Goal: Check status

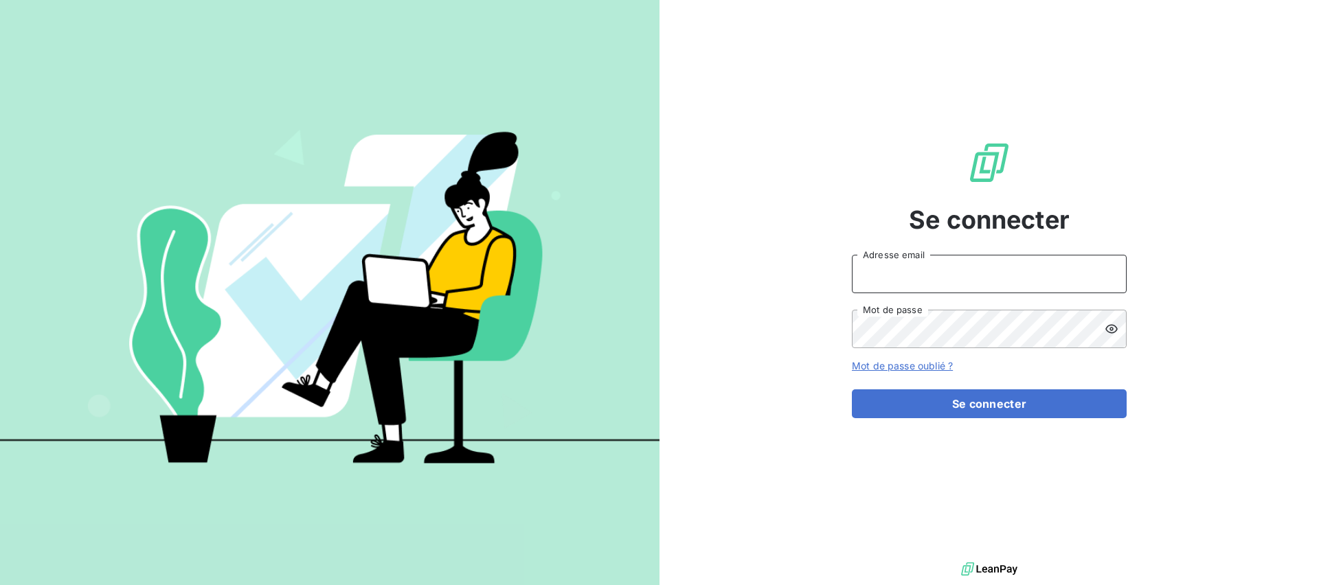
type input "[EMAIL_ADDRESS][DOMAIN_NAME]"
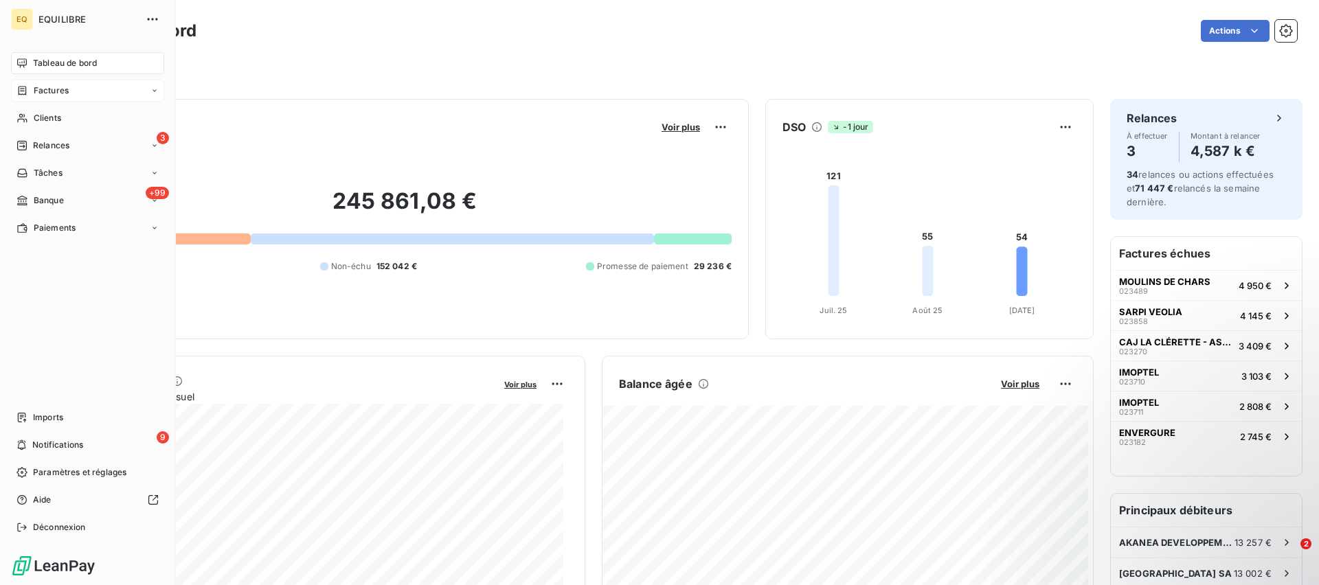
click at [56, 89] on span "Factures" at bounding box center [51, 90] width 35 height 12
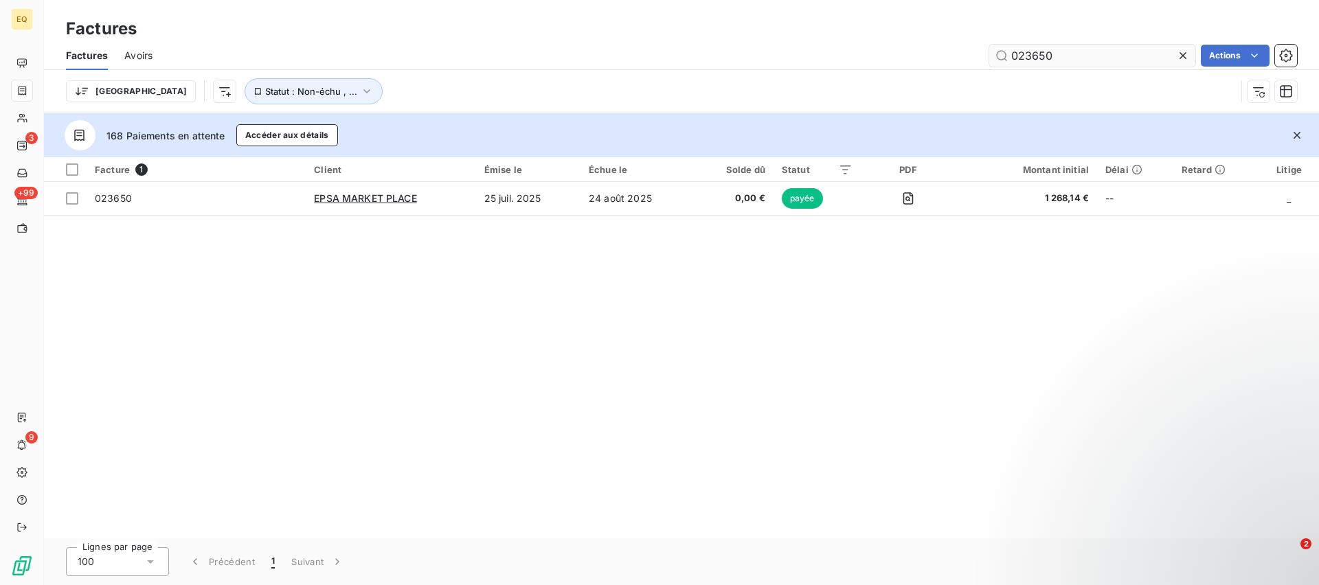
click at [1052, 63] on input "023650" at bounding box center [1092, 56] width 206 height 22
drag, startPoint x: 1056, startPoint y: 57, endPoint x: 999, endPoint y: 54, distance: 56.4
click at [1000, 54] on input "023650" at bounding box center [1092, 56] width 206 height 22
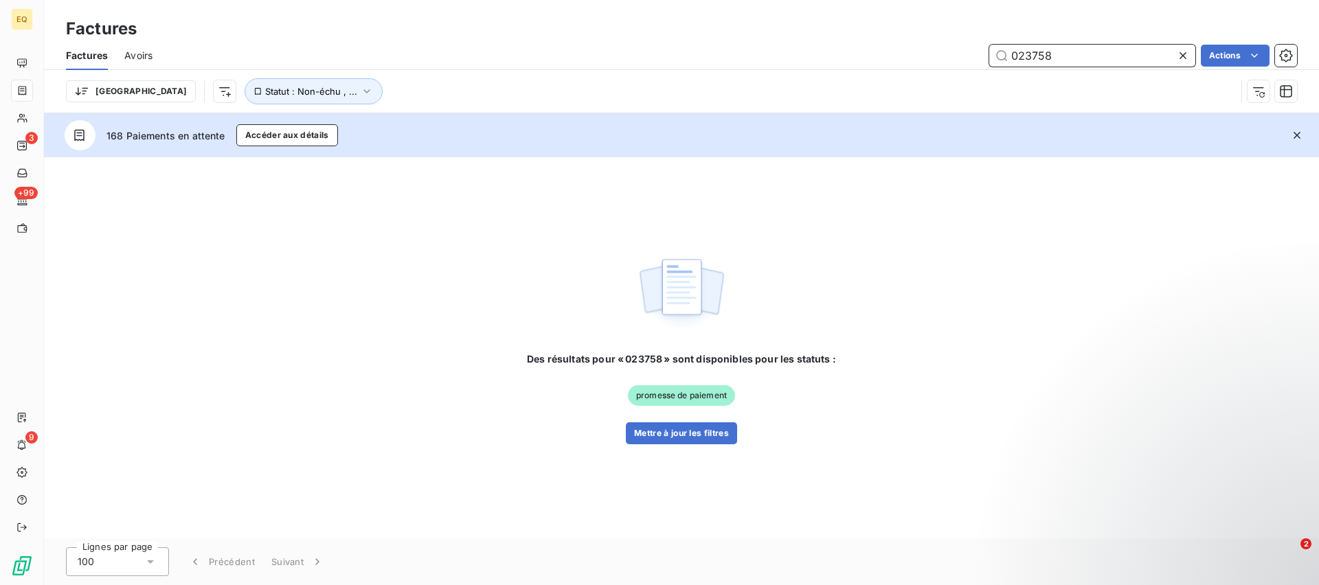
drag, startPoint x: 1041, startPoint y: 55, endPoint x: 1001, endPoint y: 54, distance: 39.8
click at [1001, 54] on input "023758" at bounding box center [1092, 56] width 206 height 22
drag, startPoint x: 1064, startPoint y: 61, endPoint x: 1045, endPoint y: 56, distance: 19.3
click at [1045, 56] on input "023697" at bounding box center [1092, 56] width 206 height 22
drag, startPoint x: 1060, startPoint y: 56, endPoint x: 1039, endPoint y: 55, distance: 21.3
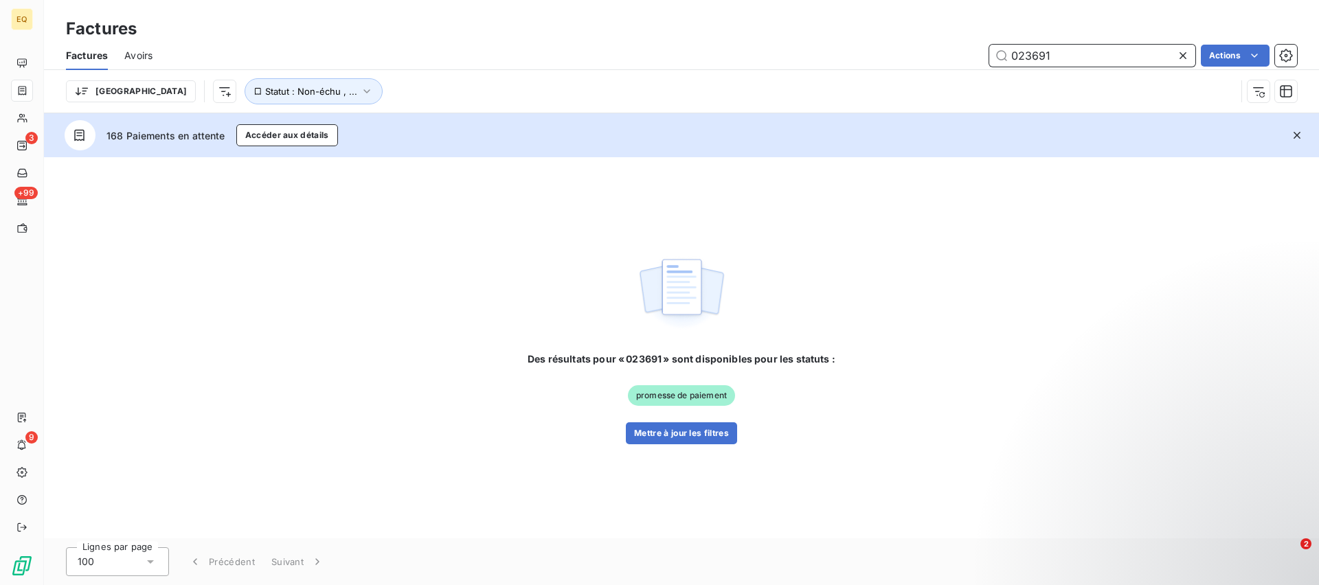
click at [1039, 55] on input "023691" at bounding box center [1092, 56] width 206 height 22
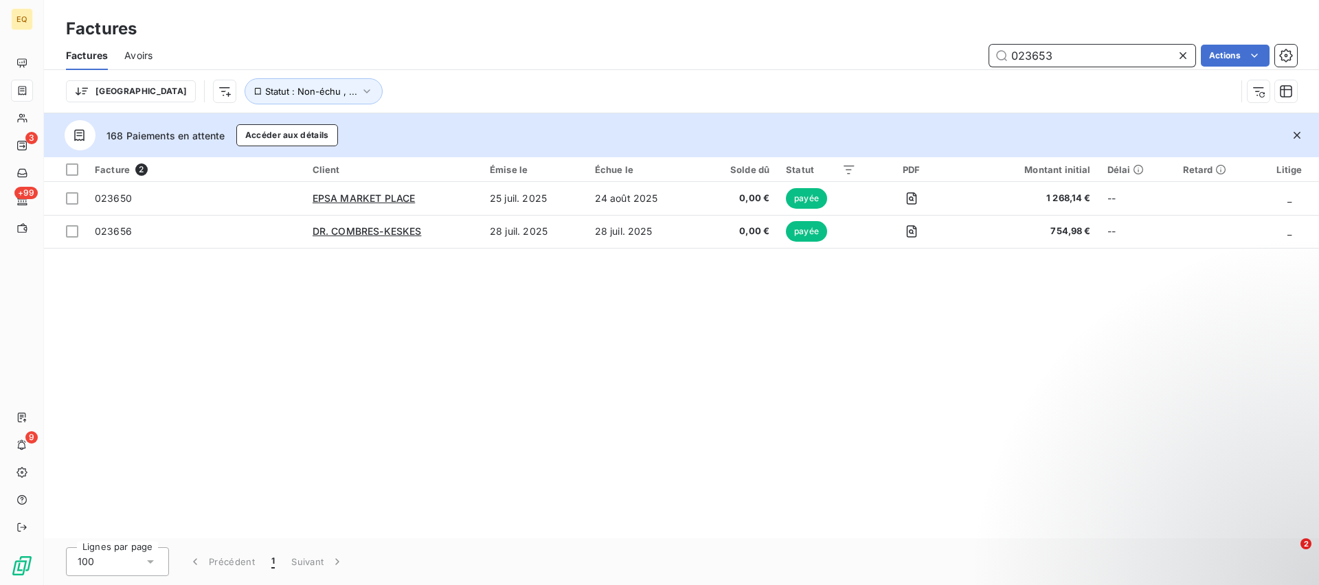
type input "023653"
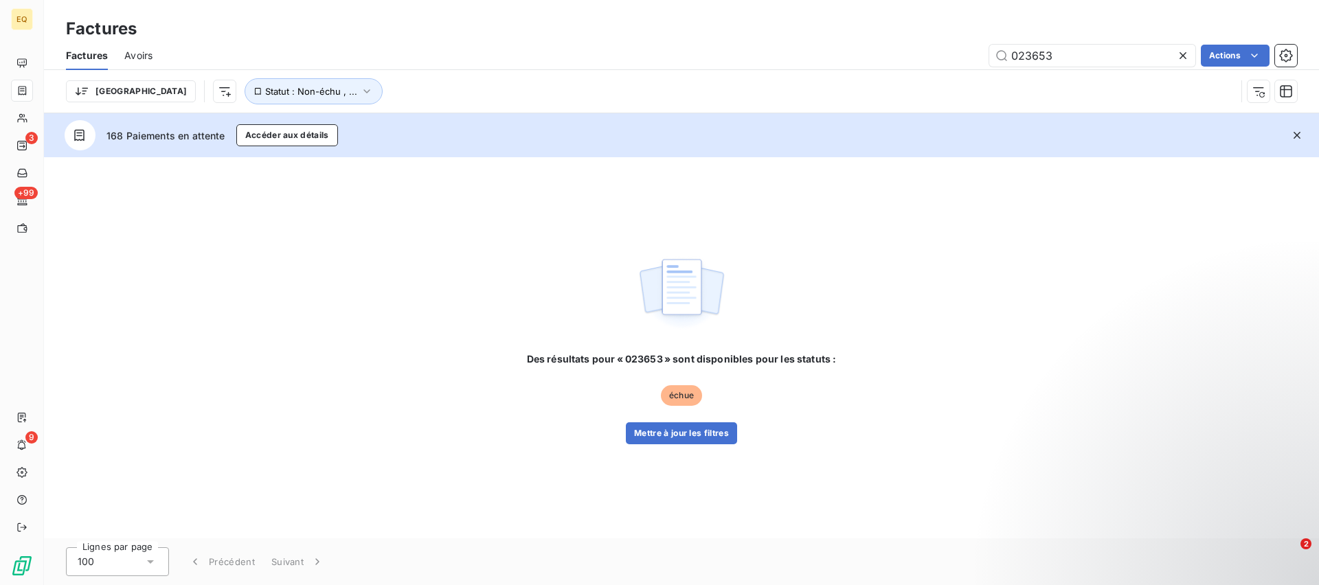
click at [264, 49] on div "023653 Actions" at bounding box center [733, 56] width 1128 height 22
